Goal: Task Accomplishment & Management: Use online tool/utility

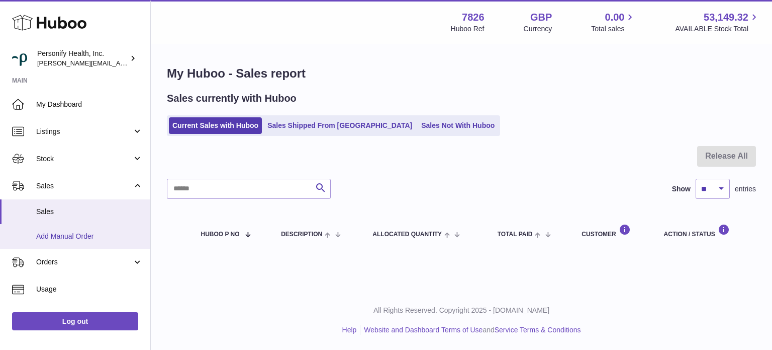
click at [75, 233] on span "Add Manual Order" at bounding box center [89, 236] width 107 height 10
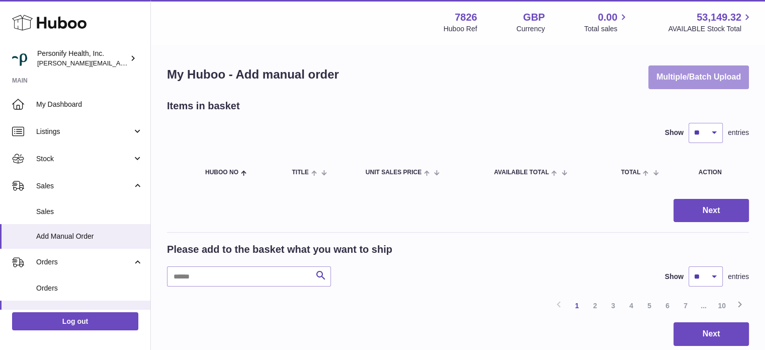
click at [666, 83] on button "Multiple/Batch Upload" at bounding box center [698, 77] width 101 height 24
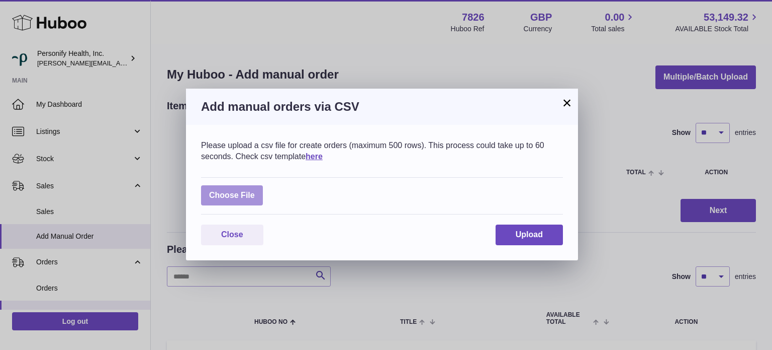
click at [222, 193] on label at bounding box center [232, 195] width 62 height 21
click at [255, 191] on input "file" at bounding box center [255, 190] width 1 height 1
type input "**********"
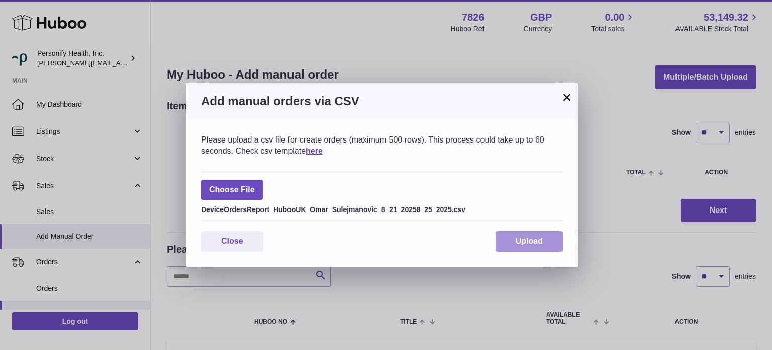
click at [550, 239] on button "Upload" at bounding box center [529, 241] width 67 height 21
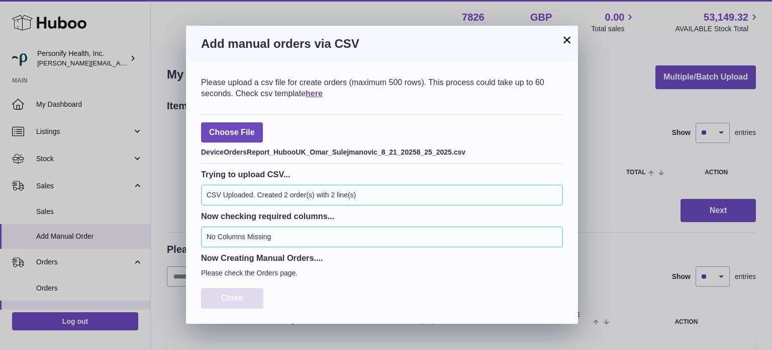
click at [247, 296] on button "Close" at bounding box center [232, 298] width 62 height 21
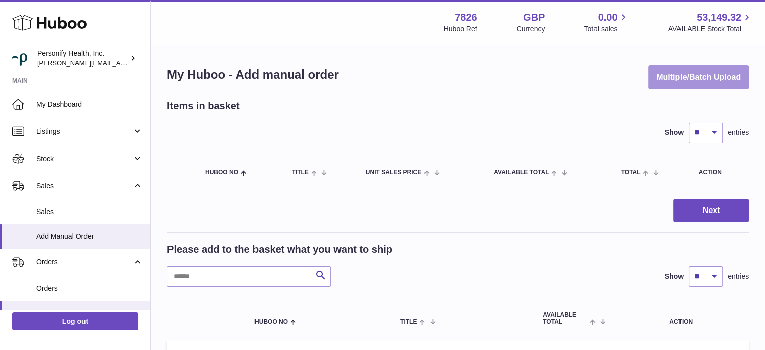
click at [712, 80] on button "Multiple/Batch Upload" at bounding box center [698, 77] width 101 height 24
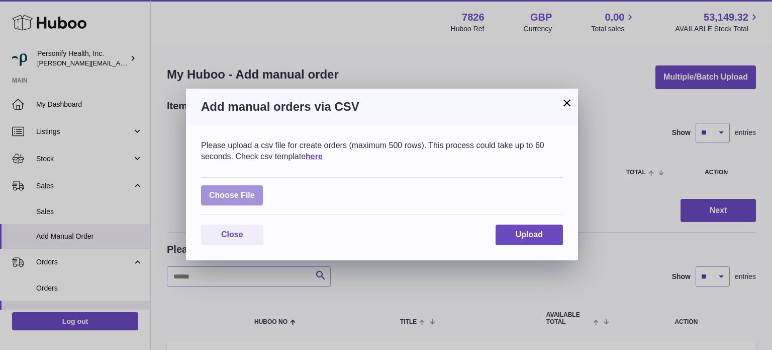
click at [236, 200] on label at bounding box center [232, 195] width 62 height 21
click at [255, 191] on input "file" at bounding box center [255, 190] width 1 height 1
type input "**********"
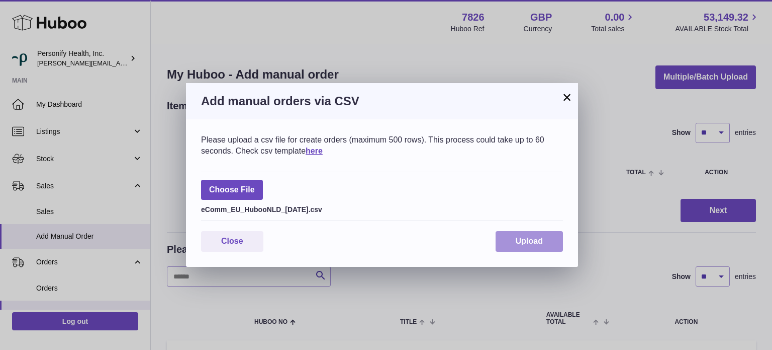
click at [524, 232] on button "Upload" at bounding box center [529, 241] width 67 height 21
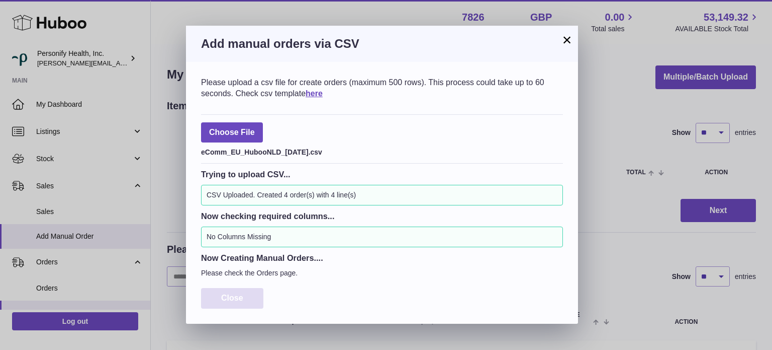
click at [249, 291] on button "Close" at bounding box center [232, 298] width 62 height 21
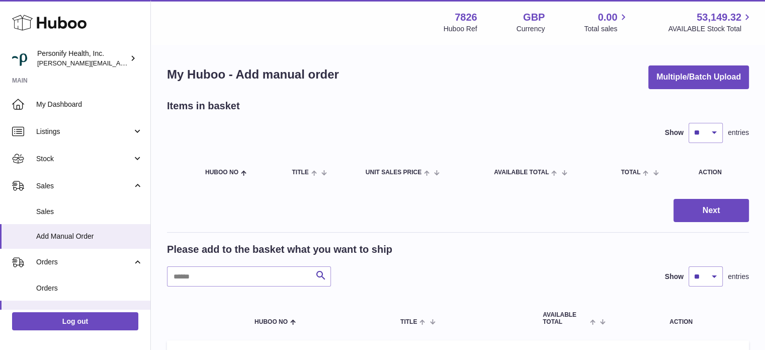
click at [66, 22] on use at bounding box center [49, 23] width 74 height 16
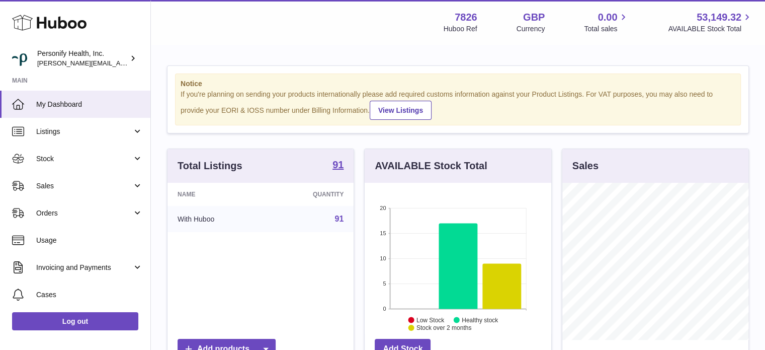
scroll to position [157, 187]
